Goal: Task Accomplishment & Management: Complete application form

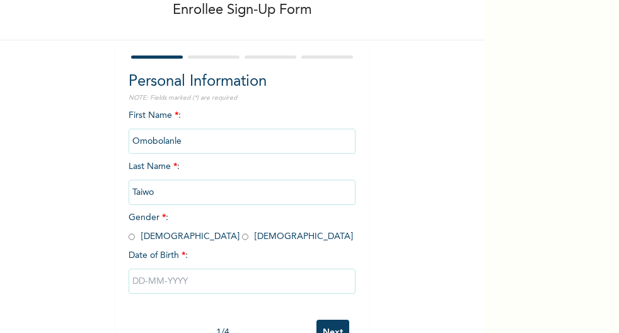
scroll to position [112, 0]
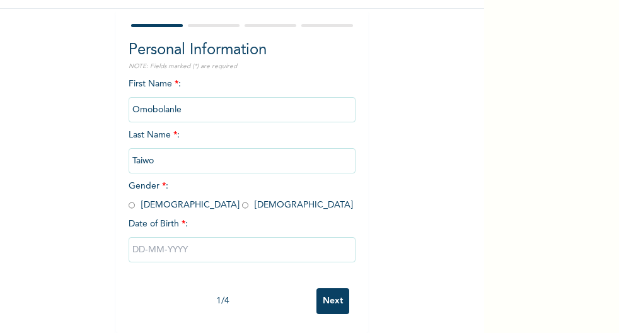
click at [242, 199] on input "radio" at bounding box center [245, 205] width 6 height 12
radio input "true"
click at [163, 240] on input "text" at bounding box center [242, 249] width 227 height 25
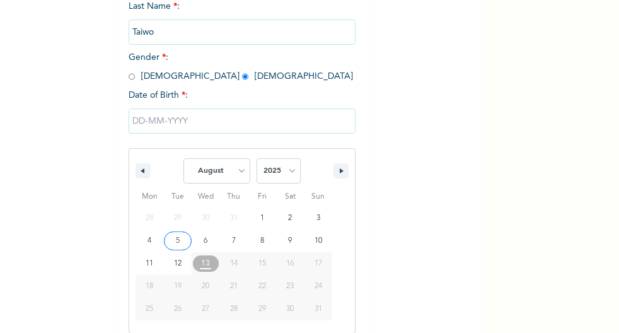
scroll to position [241, 0]
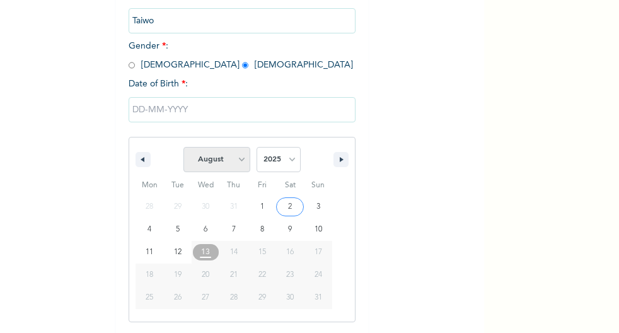
click at [238, 158] on select "January February March April May June July August September October November De…" at bounding box center [216, 159] width 67 height 25
select select "5"
click at [183, 148] on select "January February March April May June July August September October November De…" at bounding box center [216, 159] width 67 height 25
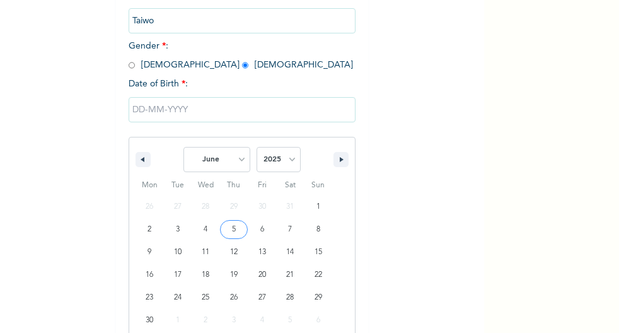
type input "[DATE]"
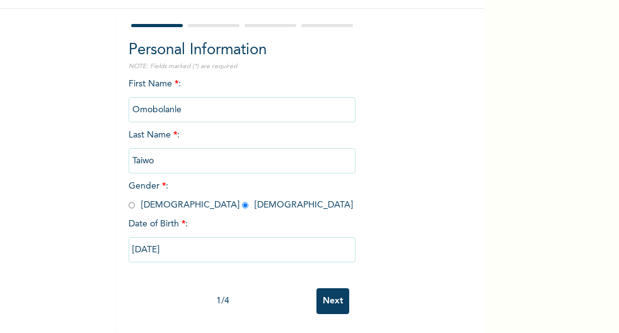
scroll to position [112, 0]
click at [220, 244] on input "[DATE]" at bounding box center [242, 249] width 227 height 25
select select "5"
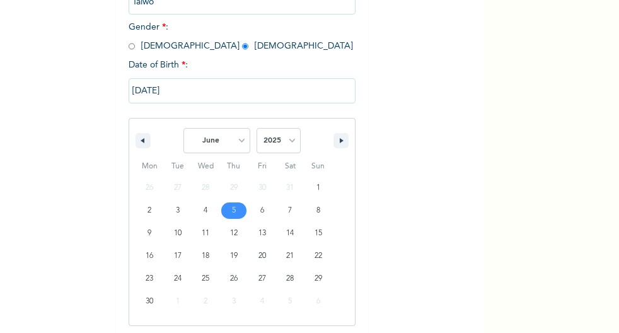
scroll to position [263, 0]
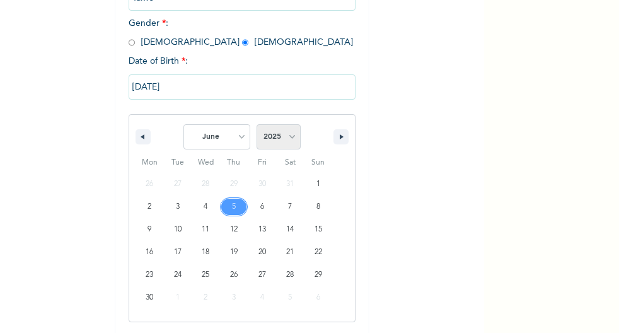
click at [285, 138] on select "2025 2024 2023 2022 2021 2020 2019 2018 2017 2016 2015 2014 2013 2012 2011 2010…" at bounding box center [278, 136] width 44 height 25
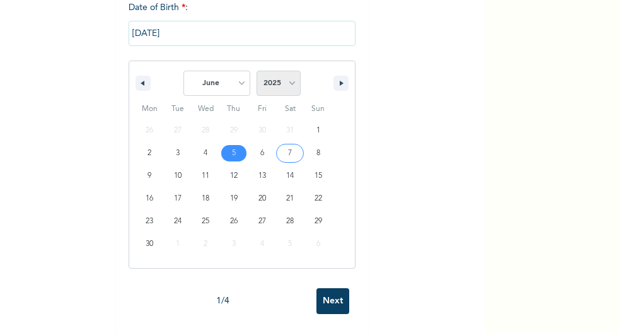
click at [285, 74] on select "2025 2024 2023 2022 2021 2020 2019 2018 2017 2016 2015 2014 2013 2012 2011 2010…" at bounding box center [278, 83] width 44 height 25
select select "1994"
click at [256, 84] on select "2025 2024 2023 2022 2021 2020 2019 2018 2017 2016 2015 2014 2013 2012 2011 2010…" at bounding box center [278, 83] width 44 height 25
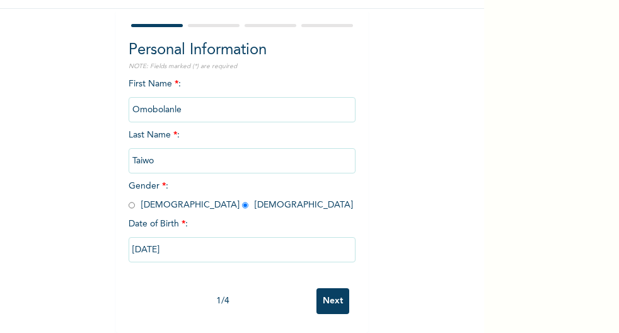
scroll to position [112, 0]
click at [328, 294] on input "Next" at bounding box center [332, 301] width 33 height 26
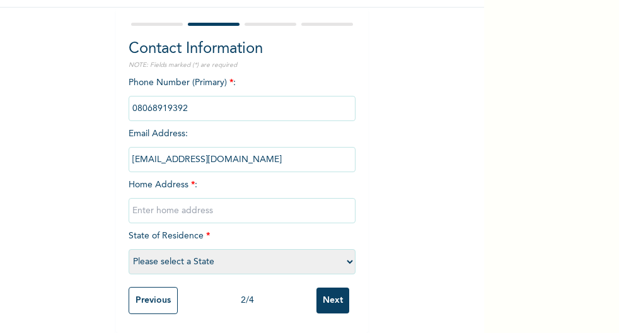
click at [179, 204] on input "text" at bounding box center [242, 210] width 227 height 25
type input "a"
type input "[GEOGRAPHIC_DATA], [GEOGRAPHIC_DATA]."
click at [185, 253] on select "Please select a State [PERSON_NAME] (FCT) [PERSON_NAME] Ibom [GEOGRAPHIC_DATA] …" at bounding box center [242, 261] width 227 height 25
select select "25"
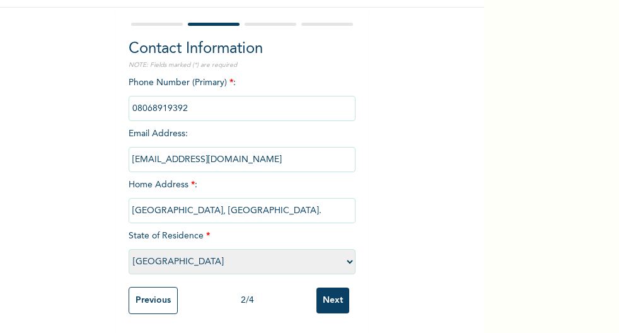
click at [129, 249] on select "Please select a State [PERSON_NAME] (FCT) [PERSON_NAME] Ibom [GEOGRAPHIC_DATA] …" at bounding box center [242, 261] width 227 height 25
click at [329, 289] on input "Next" at bounding box center [332, 300] width 33 height 26
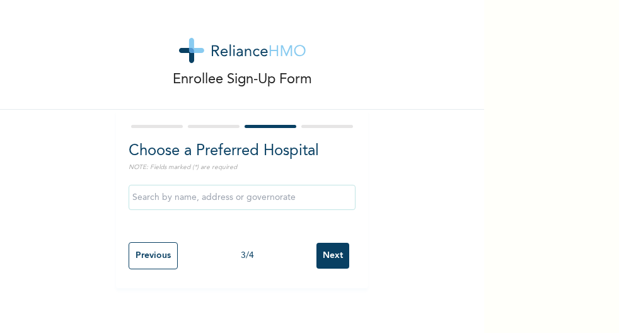
scroll to position [0, 0]
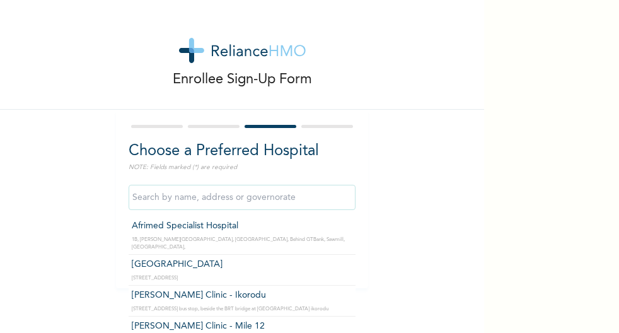
click at [202, 198] on input "text" at bounding box center [242, 197] width 227 height 25
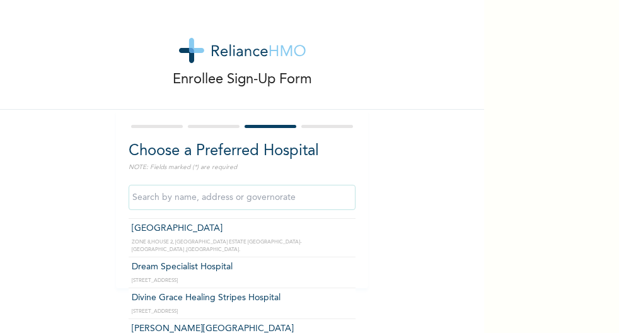
scroll to position [13107, 0]
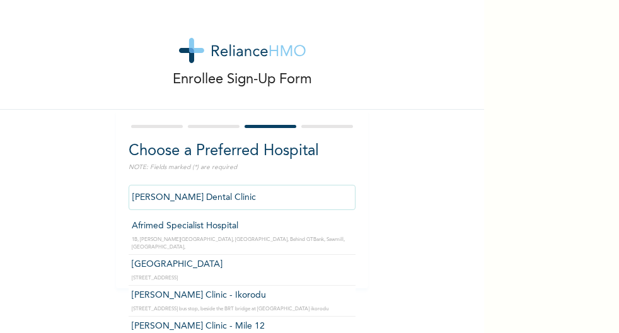
click at [215, 197] on input "[PERSON_NAME] Dental Clinic" at bounding box center [242, 197] width 227 height 25
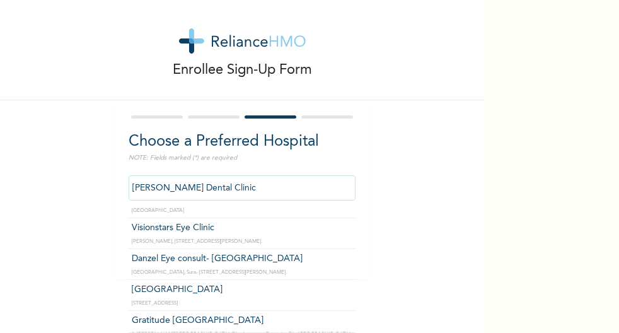
scroll to position [15635, 0]
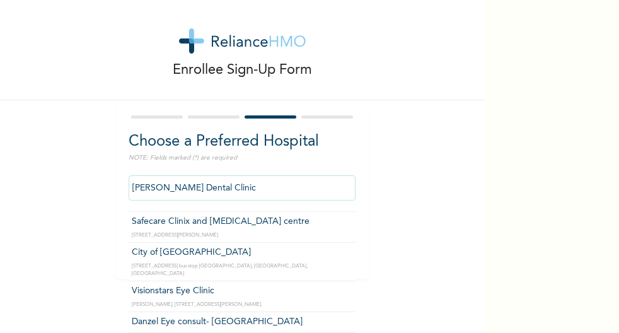
drag, startPoint x: 205, startPoint y: 176, endPoint x: 108, endPoint y: 178, distance: 97.1
click at [108, 178] on div "Enrollee Sign-Up Form Choose a Preferred Hospital NOTE: Fields marked (*) are r…" at bounding box center [242, 135] width 484 height 288
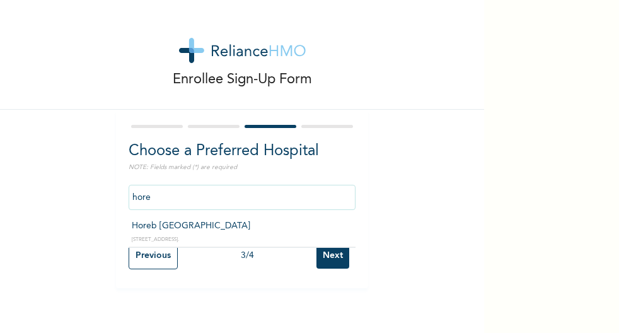
scroll to position [0, 0]
type input "Horeb [GEOGRAPHIC_DATA]"
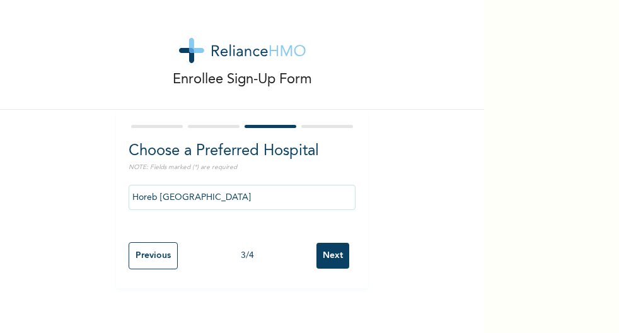
click at [333, 259] on input "Next" at bounding box center [332, 256] width 33 height 26
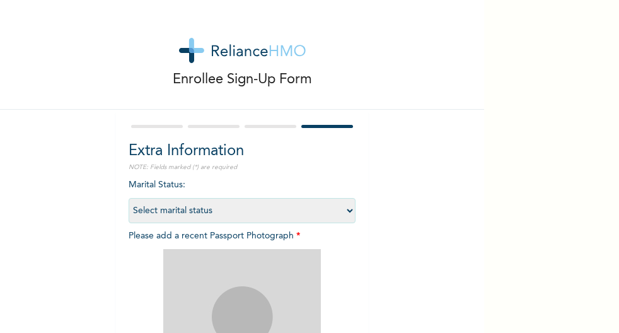
click at [345, 209] on select "Select marital status [DEMOGRAPHIC_DATA] Married [DEMOGRAPHIC_DATA] Widow/[DEMO…" at bounding box center [242, 210] width 227 height 25
select select "1"
click at [129, 198] on select "Select marital status [DEMOGRAPHIC_DATA] Married [DEMOGRAPHIC_DATA] Widow/[DEMO…" at bounding box center [242, 210] width 227 height 25
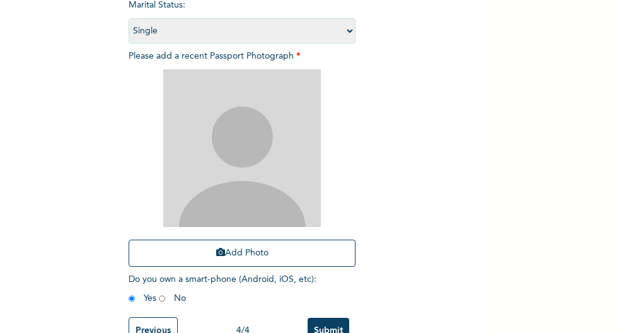
scroll to position [221, 0]
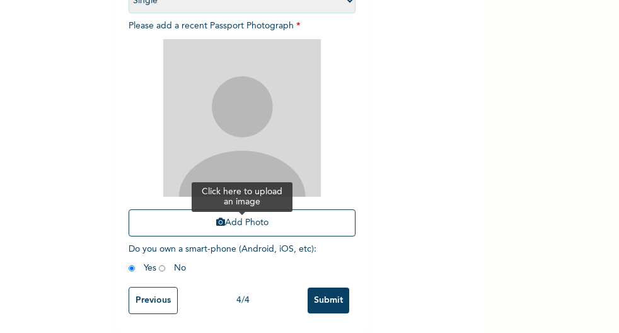
click at [229, 212] on button "Add Photo" at bounding box center [242, 222] width 227 height 27
click at [225, 209] on button "Add Photo" at bounding box center [242, 222] width 227 height 27
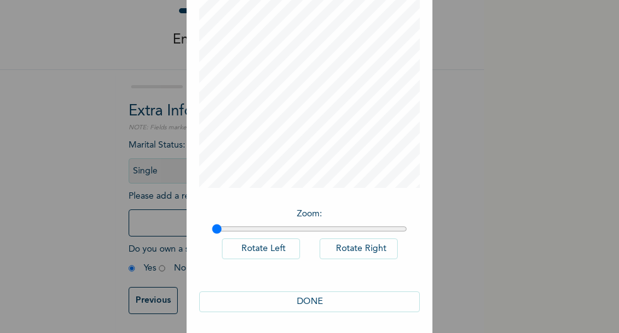
scroll to position [106, 0]
click at [305, 294] on button "DONE" at bounding box center [309, 298] width 221 height 21
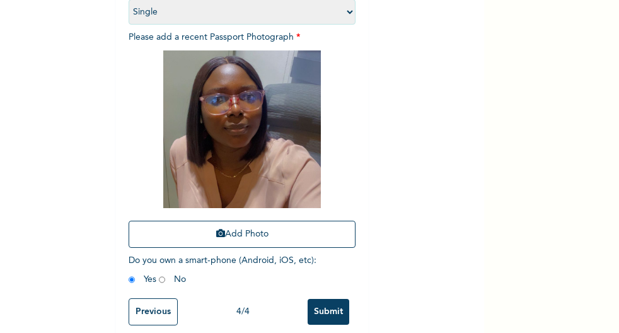
scroll to position [221, 0]
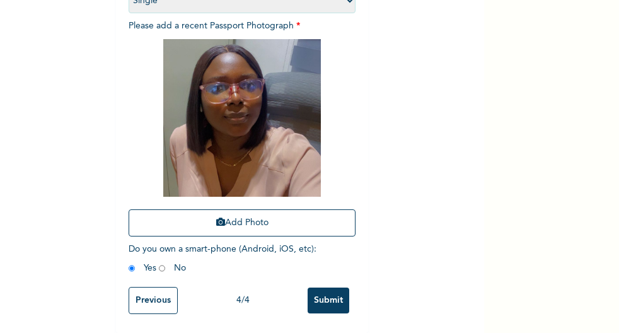
click at [324, 293] on input "Submit" at bounding box center [328, 300] width 42 height 26
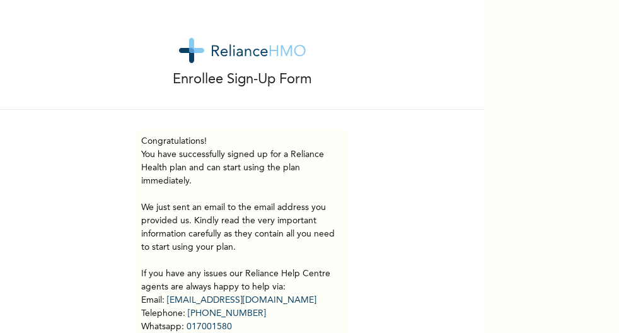
scroll to position [101, 0]
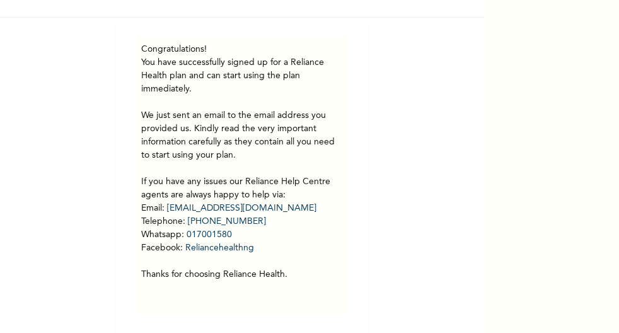
click at [261, 181] on p "You have successfully signed up for a Reliance Health plan and can start using …" at bounding box center [242, 168] width 202 height 225
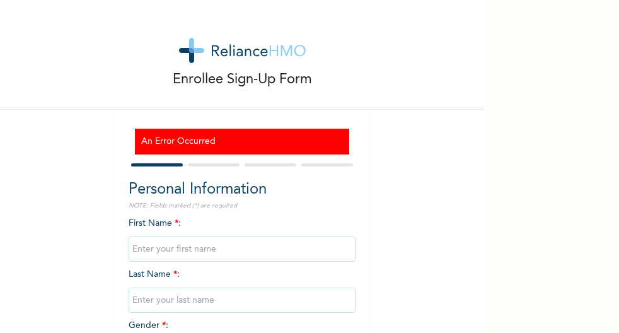
click at [176, 248] on input "text" at bounding box center [242, 248] width 227 height 25
type input "Omobolanle"
type input "Taiwo"
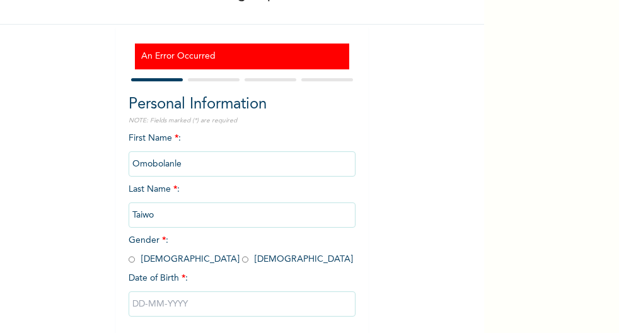
scroll to position [150, 0]
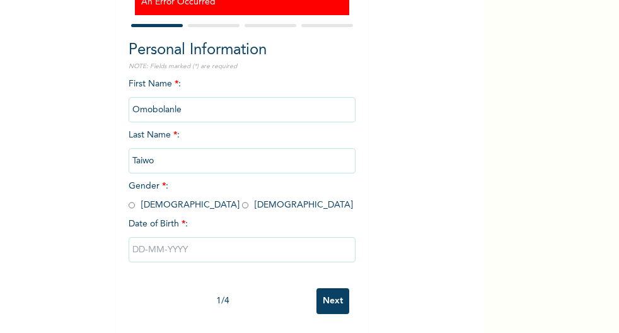
click at [242, 199] on input "radio" at bounding box center [245, 205] width 6 height 12
radio input "true"
click at [158, 237] on input "text" at bounding box center [242, 249] width 227 height 25
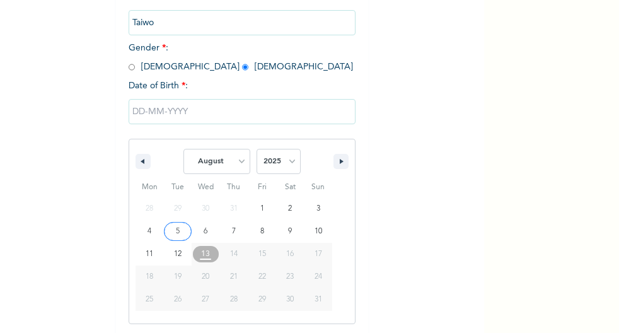
scroll to position [280, 0]
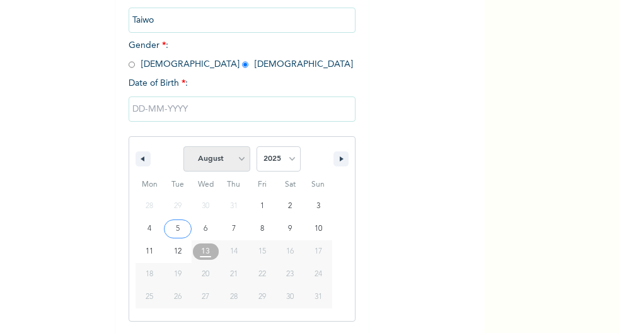
click at [233, 161] on select "January February March April May June July August September October November De…" at bounding box center [216, 158] width 67 height 25
select select "5"
click at [183, 148] on select "January February March April May June July August September October November De…" at bounding box center [216, 158] width 67 height 25
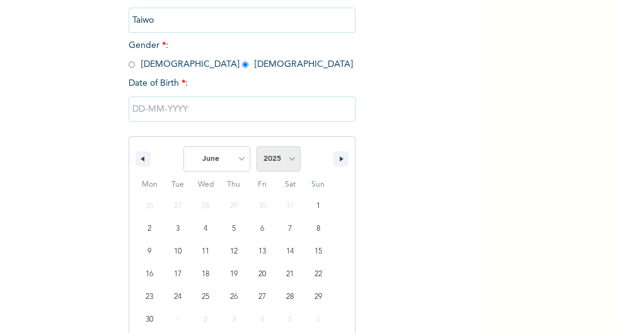
click at [286, 159] on select "2025 2024 2023 2022 2021 2020 2019 2018 2017 2016 2015 2014 2013 2012 2011 2010…" at bounding box center [278, 158] width 44 height 25
click at [286, 141] on div "January February March April May June July August September October November De…" at bounding box center [242, 156] width 226 height 38
click at [285, 161] on select "2025 2024 2023 2022 2021 2020 2019 2018 2017 2016 2015 2014 2013 2012 2011 2010…" at bounding box center [278, 158] width 44 height 25
select select "1994"
click at [256, 148] on select "2025 2024 2023 2022 2021 2020 2019 2018 2017 2016 2015 2014 2013 2012 2011 2010…" at bounding box center [278, 158] width 44 height 25
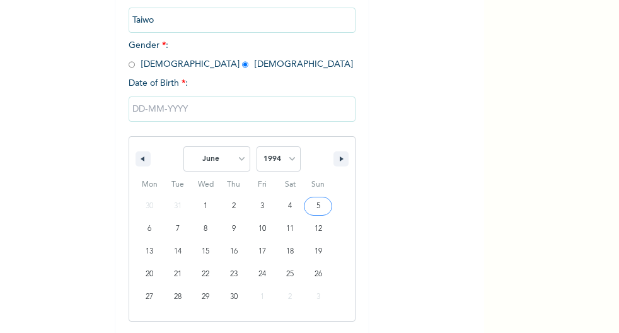
type input "06/05/1994"
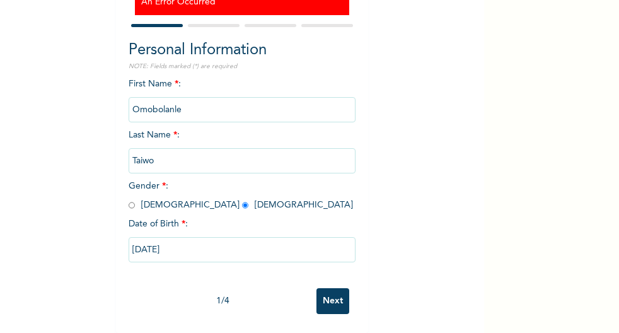
click at [321, 292] on input "Next" at bounding box center [332, 301] width 33 height 26
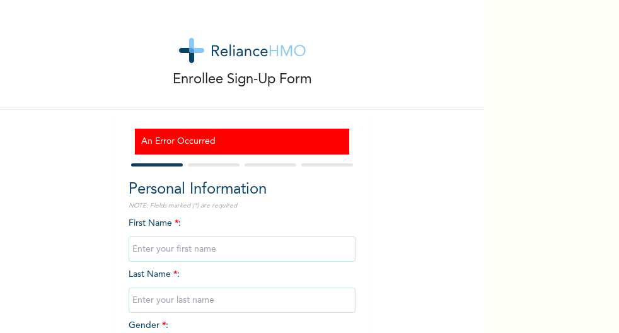
drag, startPoint x: 464, startPoint y: 26, endPoint x: 379, endPoint y: 62, distance: 91.5
click at [379, 62] on div "Enrollee Sign-Up Form" at bounding box center [242, 55] width 484 height 110
drag, startPoint x: 484, startPoint y: 3, endPoint x: 392, endPoint y: 50, distance: 103.1
click at [392, 50] on div "Enrollee Sign-Up Form" at bounding box center [242, 55] width 484 height 110
drag, startPoint x: 457, startPoint y: 3, endPoint x: 369, endPoint y: 36, distance: 94.7
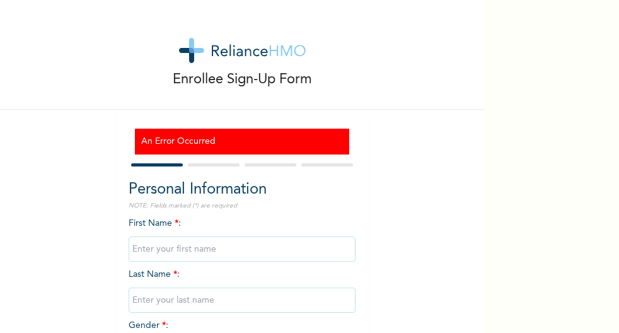
click at [369, 36] on div "Enrollee Sign-Up Form" at bounding box center [242, 55] width 484 height 110
